Goal: Task Accomplishment & Management: Complete application form

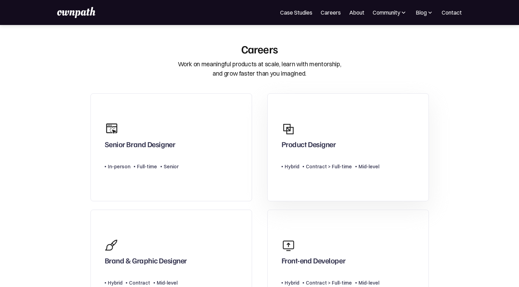
click at [325, 149] on div "Product Designer" at bounding box center [309, 145] width 54 height 12
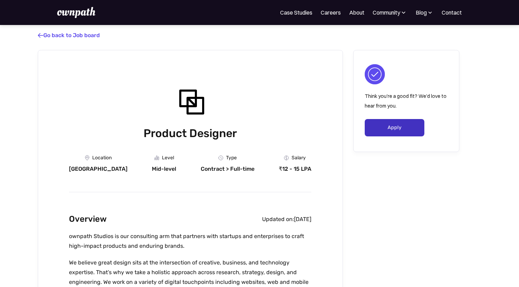
click at [388, 129] on link "Apply" at bounding box center [395, 127] width 60 height 17
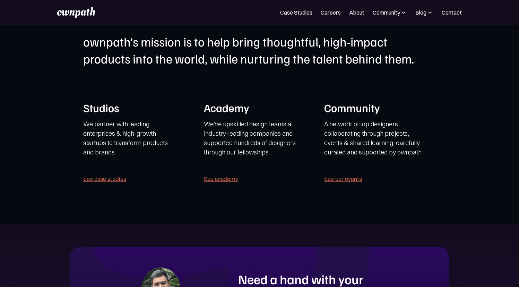
scroll to position [1286, 0]
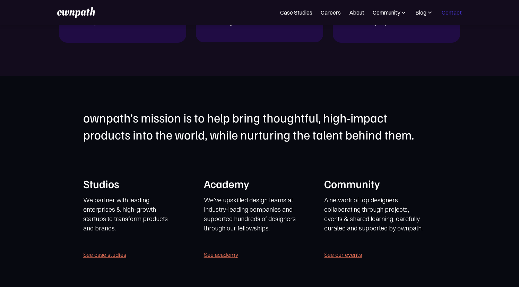
click at [459, 11] on link "Contact" at bounding box center [452, 12] width 20 height 8
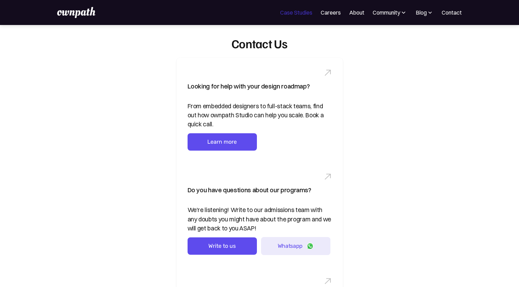
click at [293, 12] on link "Case Studies" at bounding box center [296, 12] width 32 height 8
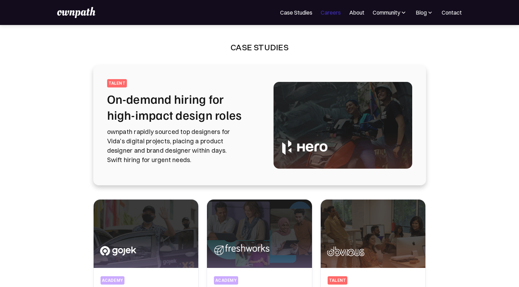
click at [336, 13] on link "Careers" at bounding box center [331, 12] width 20 height 8
